Goal: Transaction & Acquisition: Purchase product/service

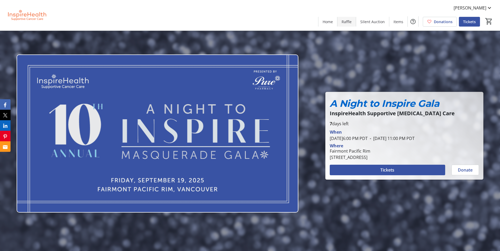
click at [356, 20] on span at bounding box center [346, 21] width 18 height 13
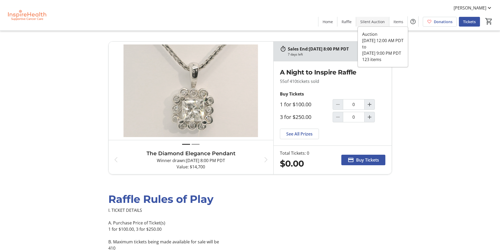
click at [370, 19] on span "Silent Auction" at bounding box center [372, 22] width 25 height 6
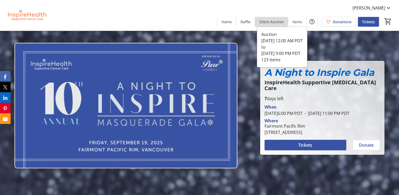
click at [268, 20] on span "Silent Auction" at bounding box center [271, 22] width 25 height 6
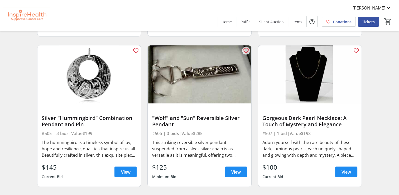
scroll to position [3050, 0]
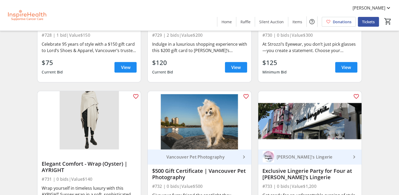
scroll to position [5596, 0]
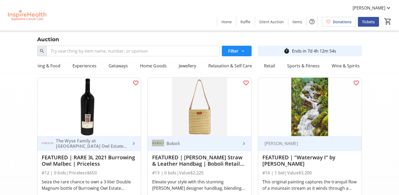
scroll to position [0, 82]
click at [240, 67] on div "Relaxation & Self Care" at bounding box center [234, 65] width 48 height 11
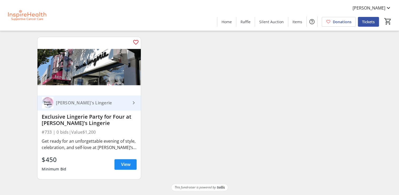
scroll to position [0, 0]
